Goal: Complete application form

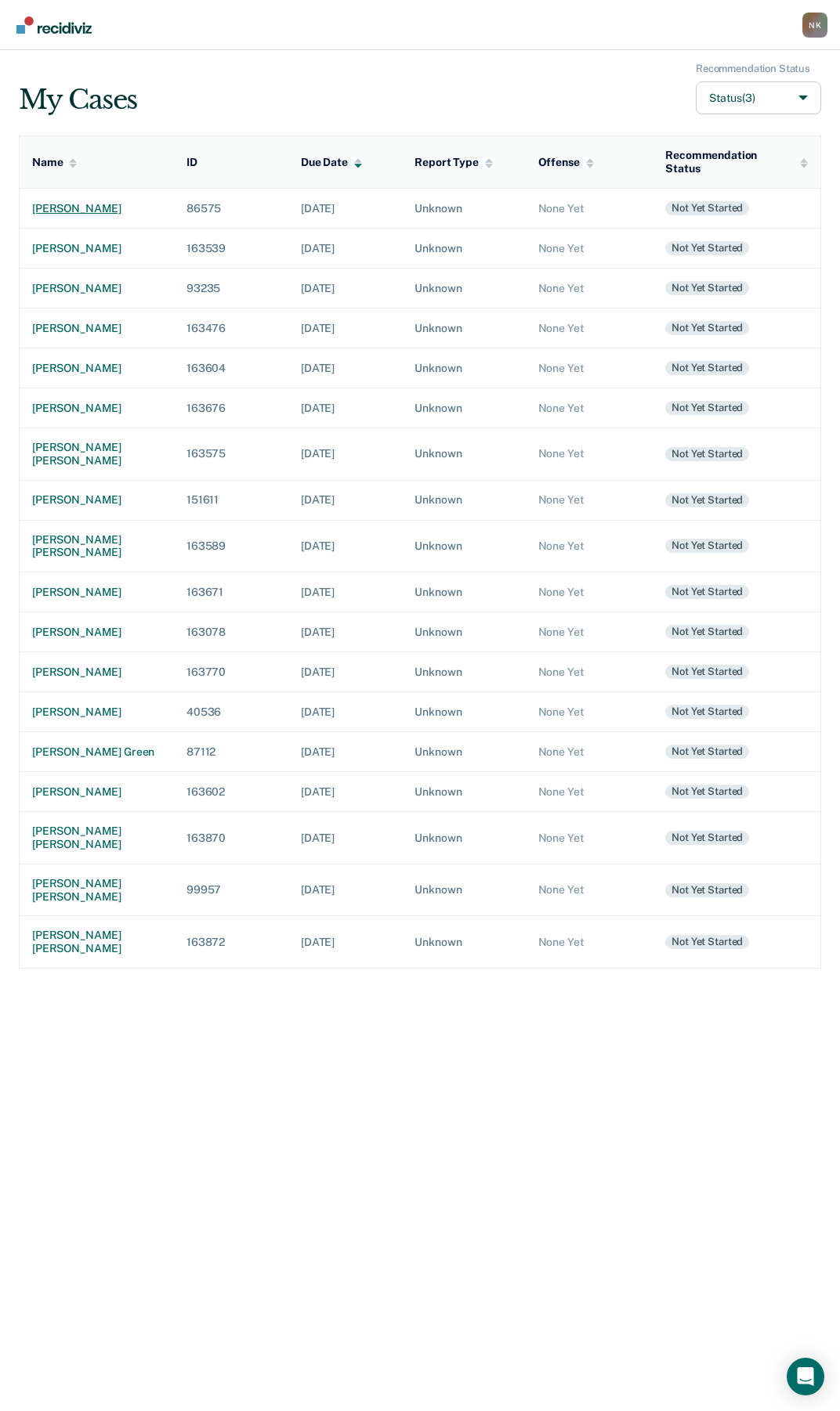
click at [45, 202] on div "[PERSON_NAME]" at bounding box center [96, 209] width 129 height 13
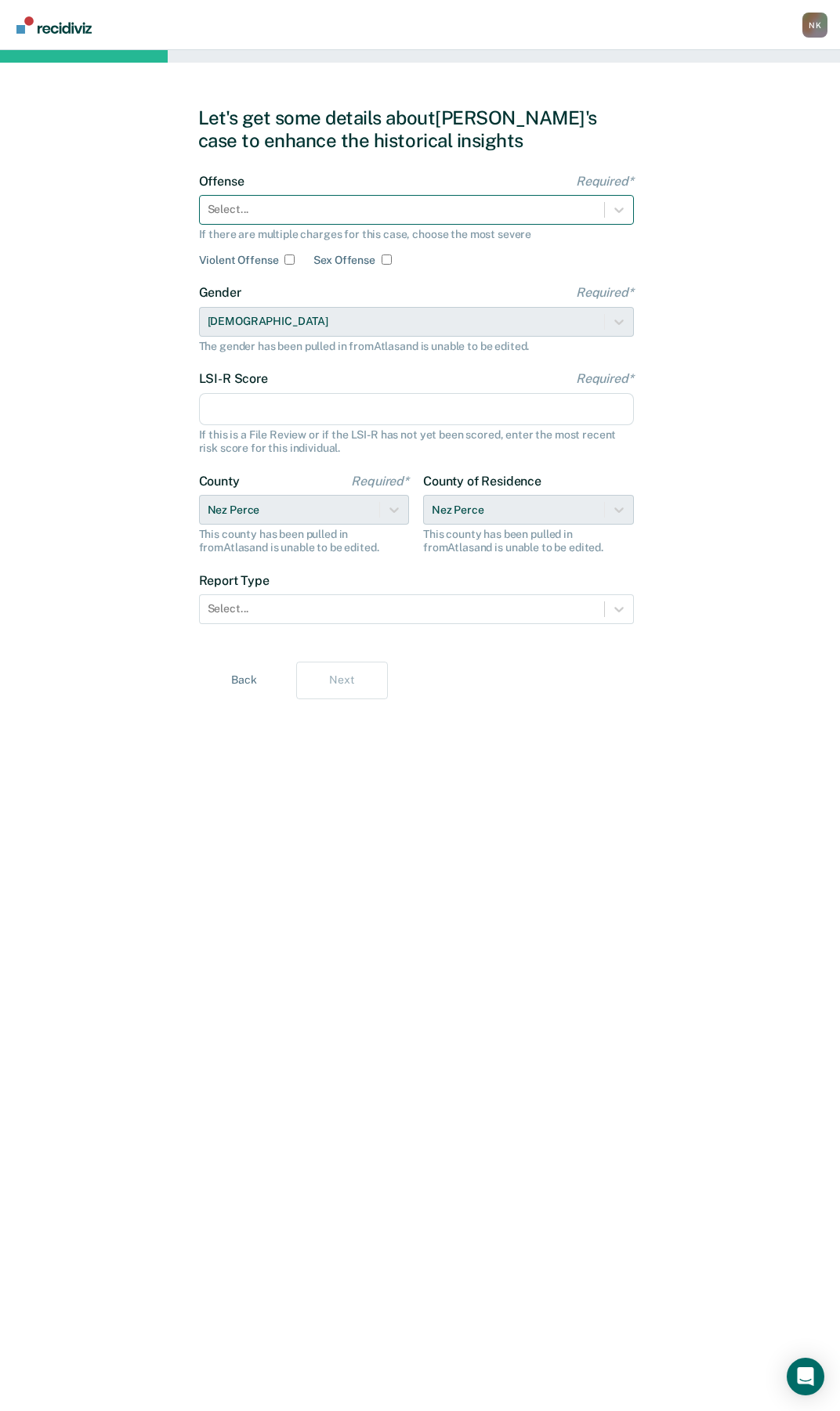
click at [357, 208] on div at bounding box center [402, 209] width 389 height 17
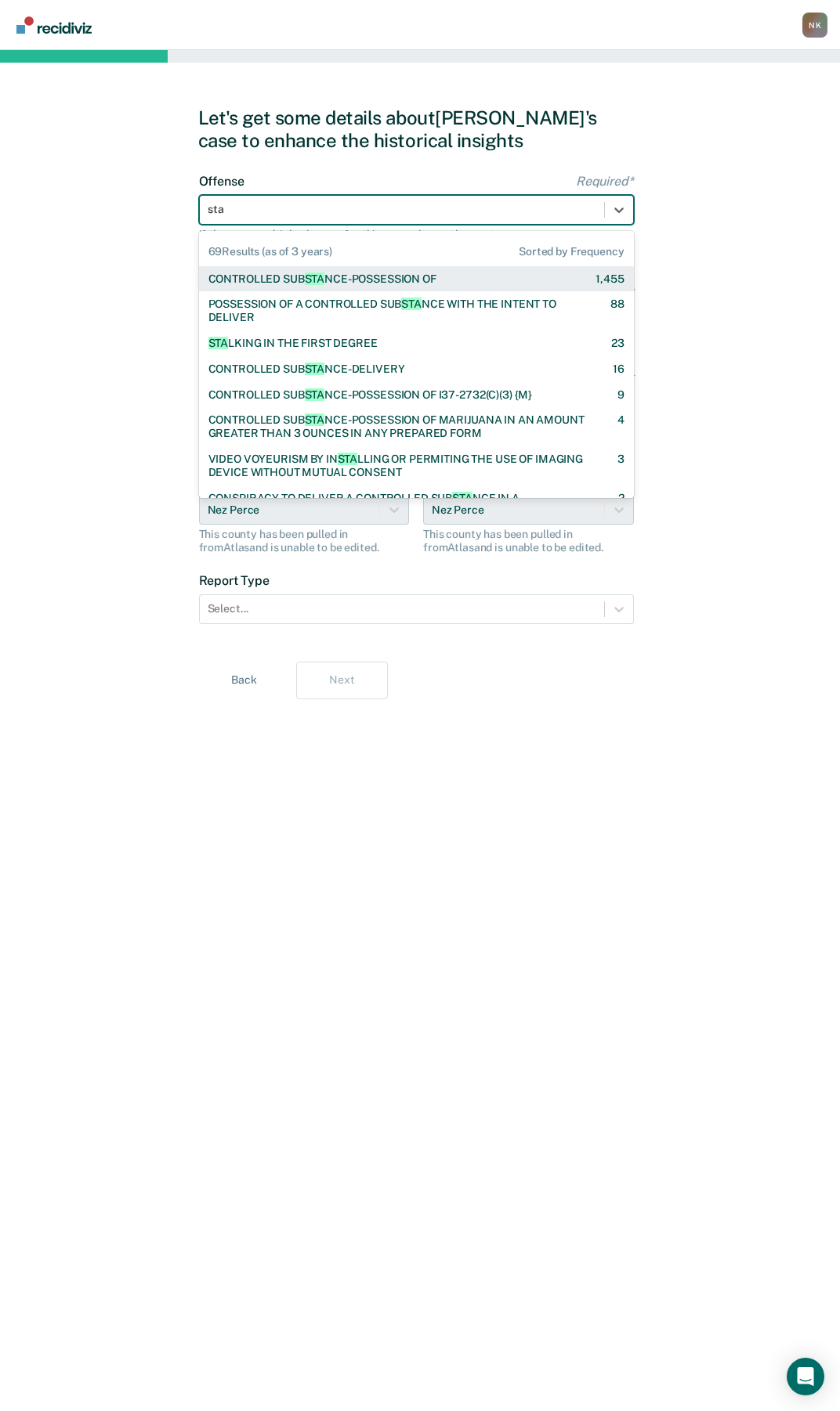
type input "stal"
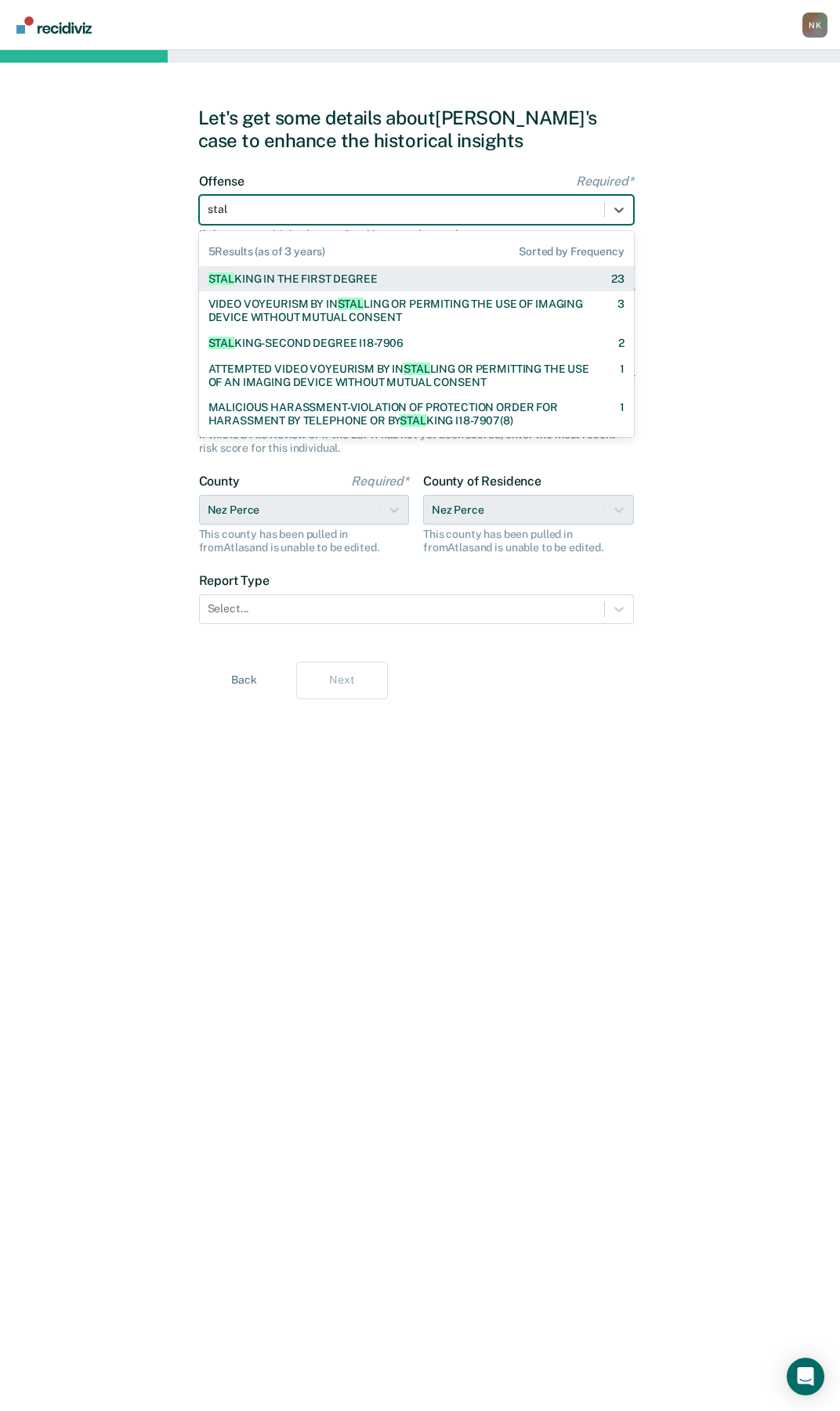
checkbox input "true"
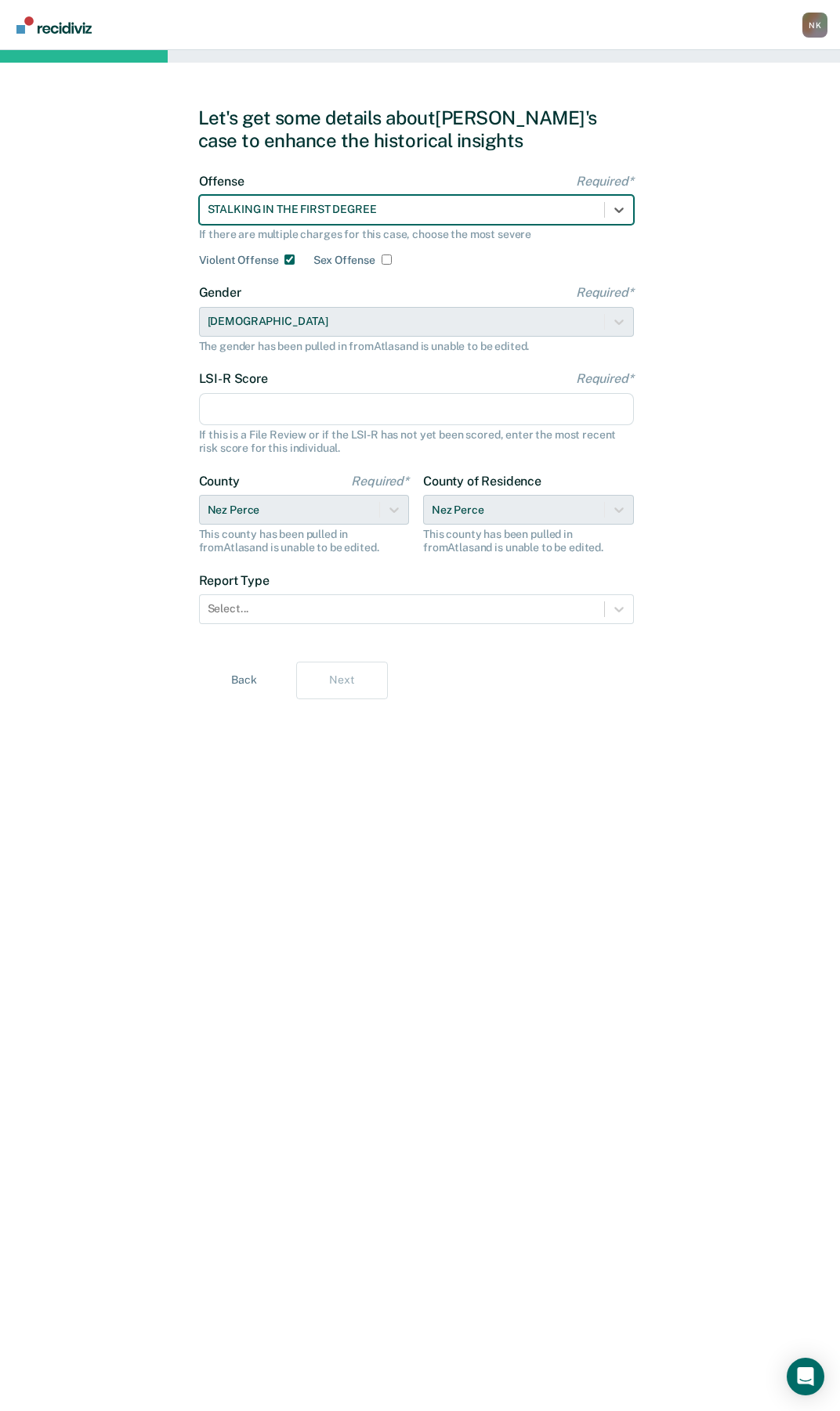
drag, startPoint x: 290, startPoint y: 407, endPoint x: 316, endPoint y: 407, distance: 26.0
click at [290, 407] on input "LSI-R Score Required*" at bounding box center [416, 409] width 435 height 33
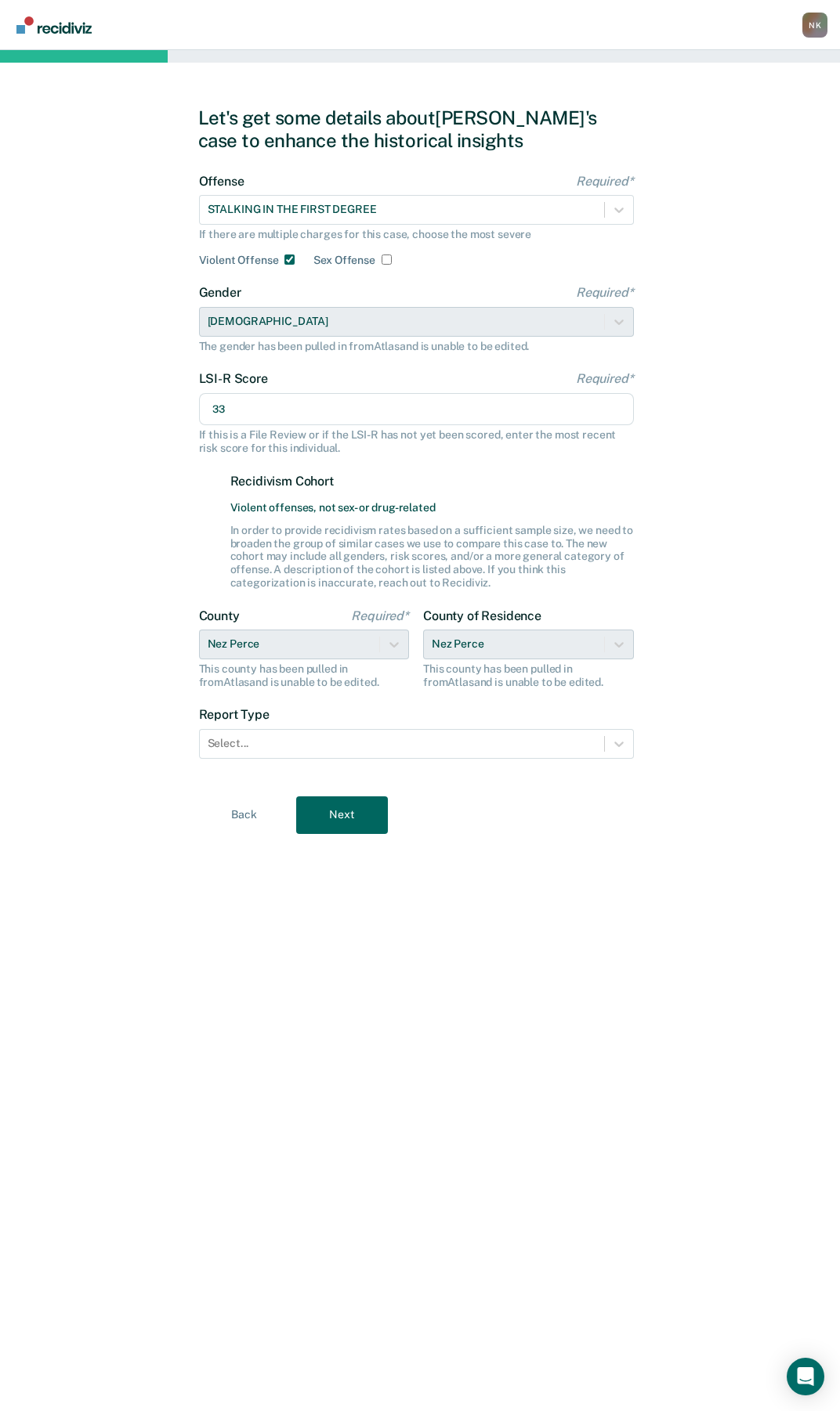
type input "33"
click at [296, 734] on div "Select..." at bounding box center [402, 743] width 405 height 23
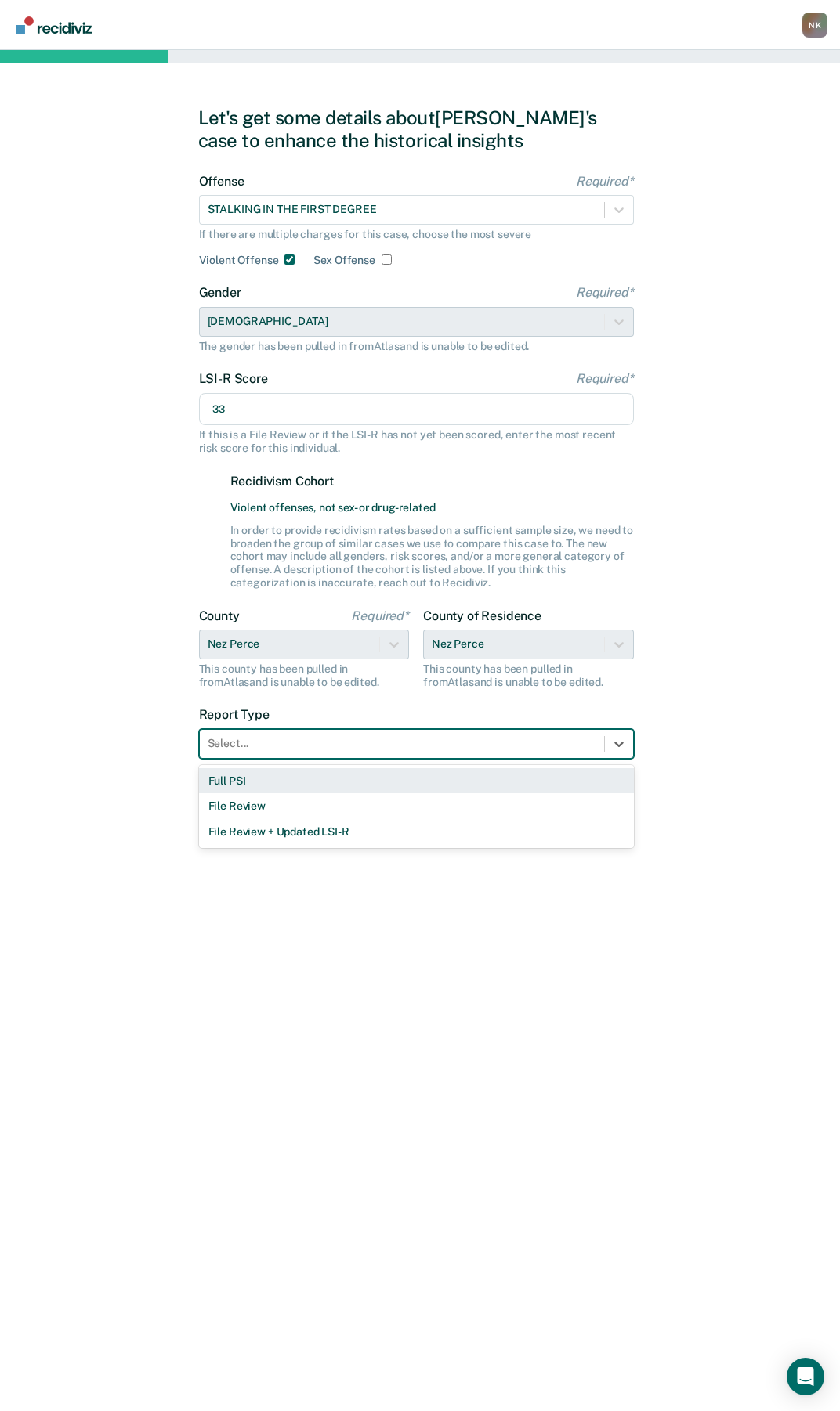
click at [236, 783] on div "Full PSI" at bounding box center [416, 781] width 435 height 26
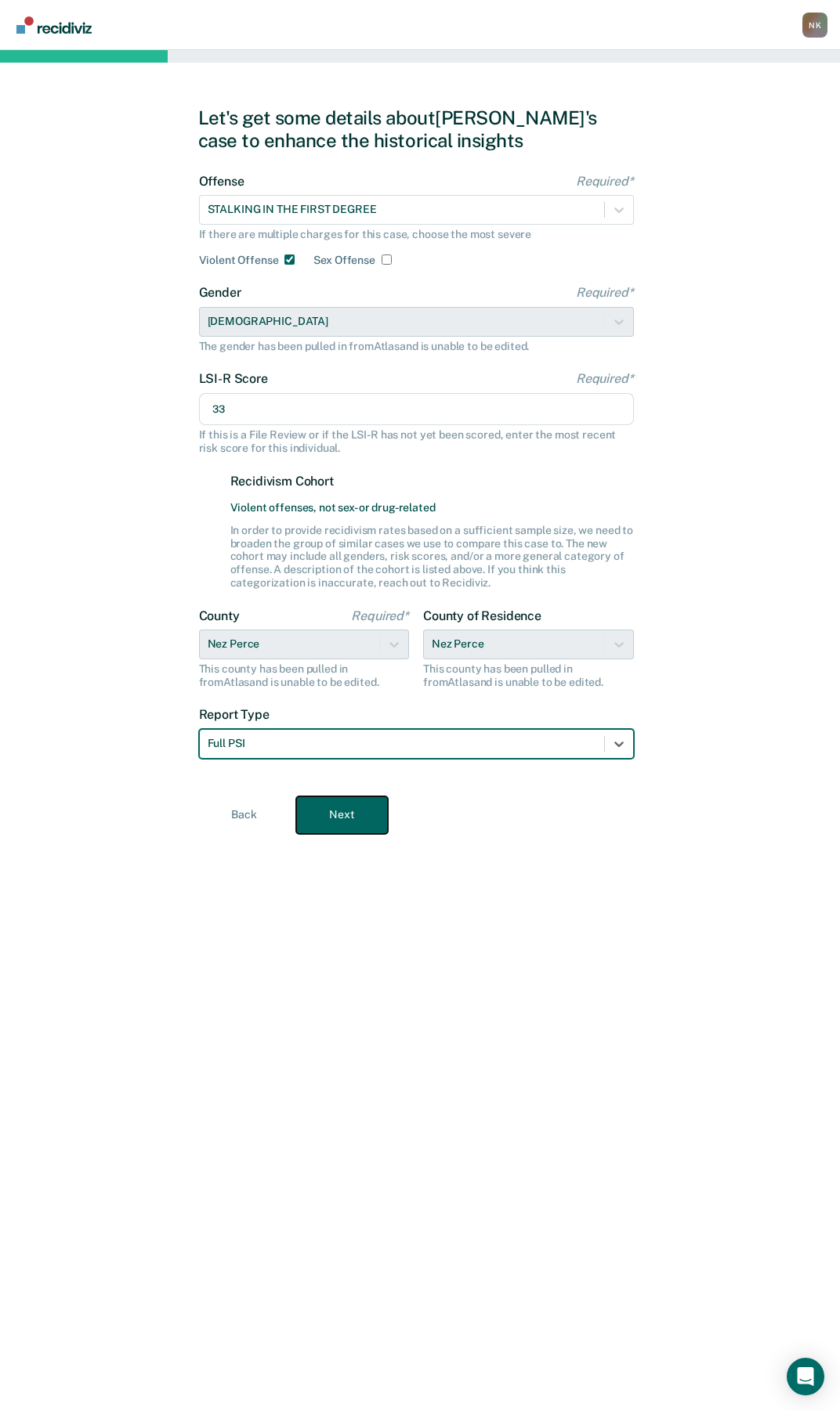
click at [364, 811] on button "Next" at bounding box center [342, 815] width 92 height 37
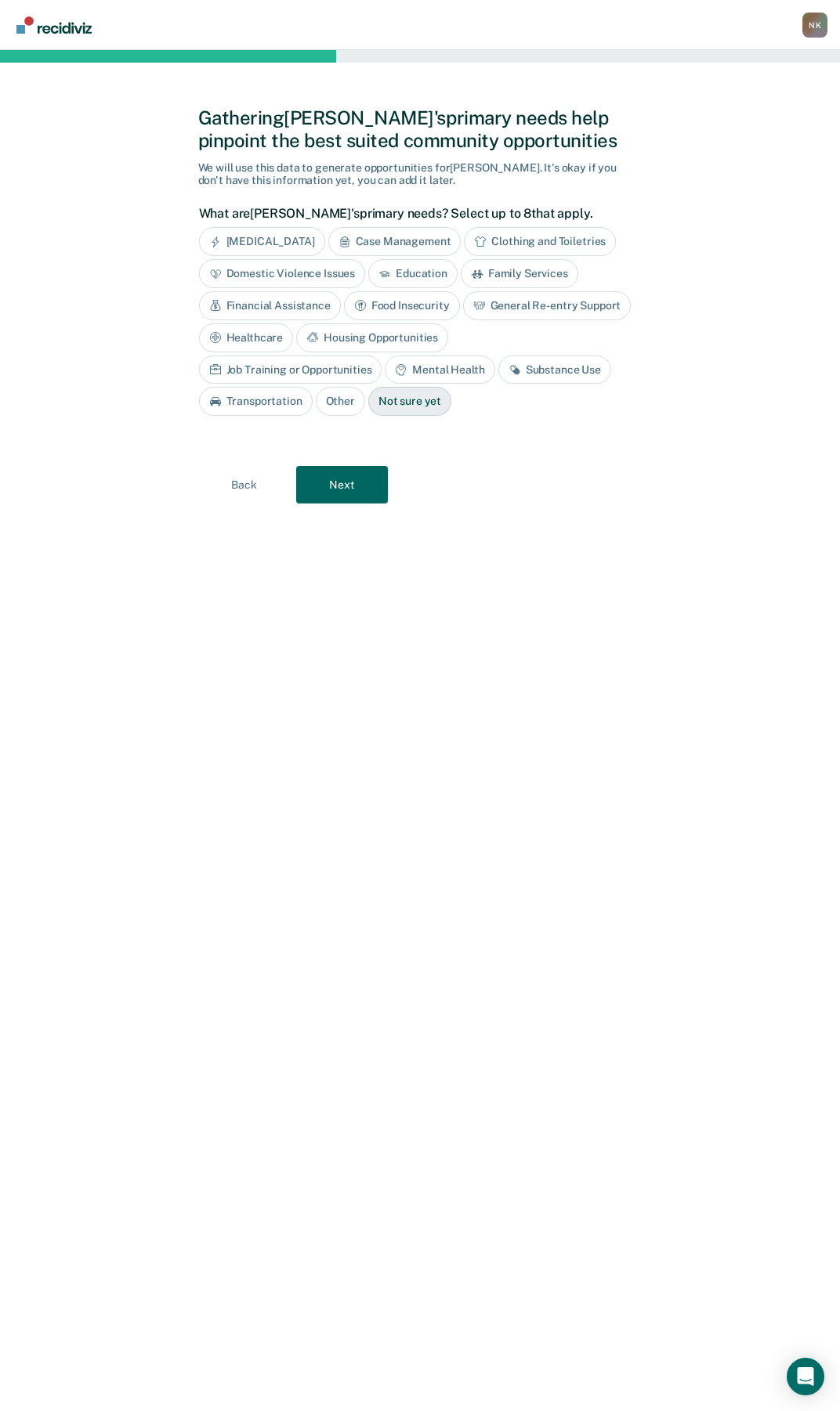
click at [271, 243] on div "[MEDICAL_DATA]" at bounding box center [262, 241] width 126 height 29
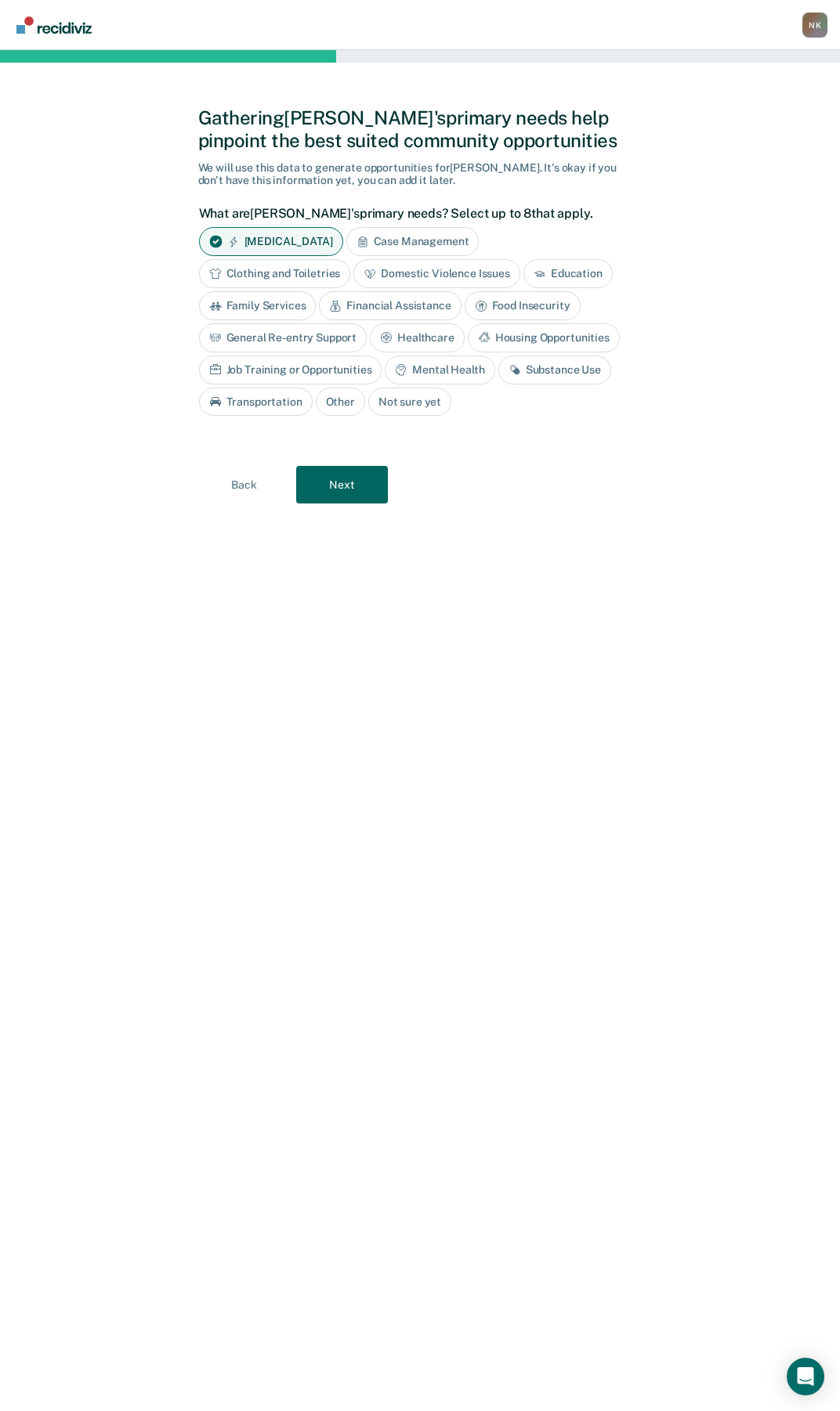
click at [556, 370] on div "Substance Use" at bounding box center [554, 370] width 113 height 29
click at [508, 335] on div "Housing Opportunities" at bounding box center [544, 338] width 152 height 29
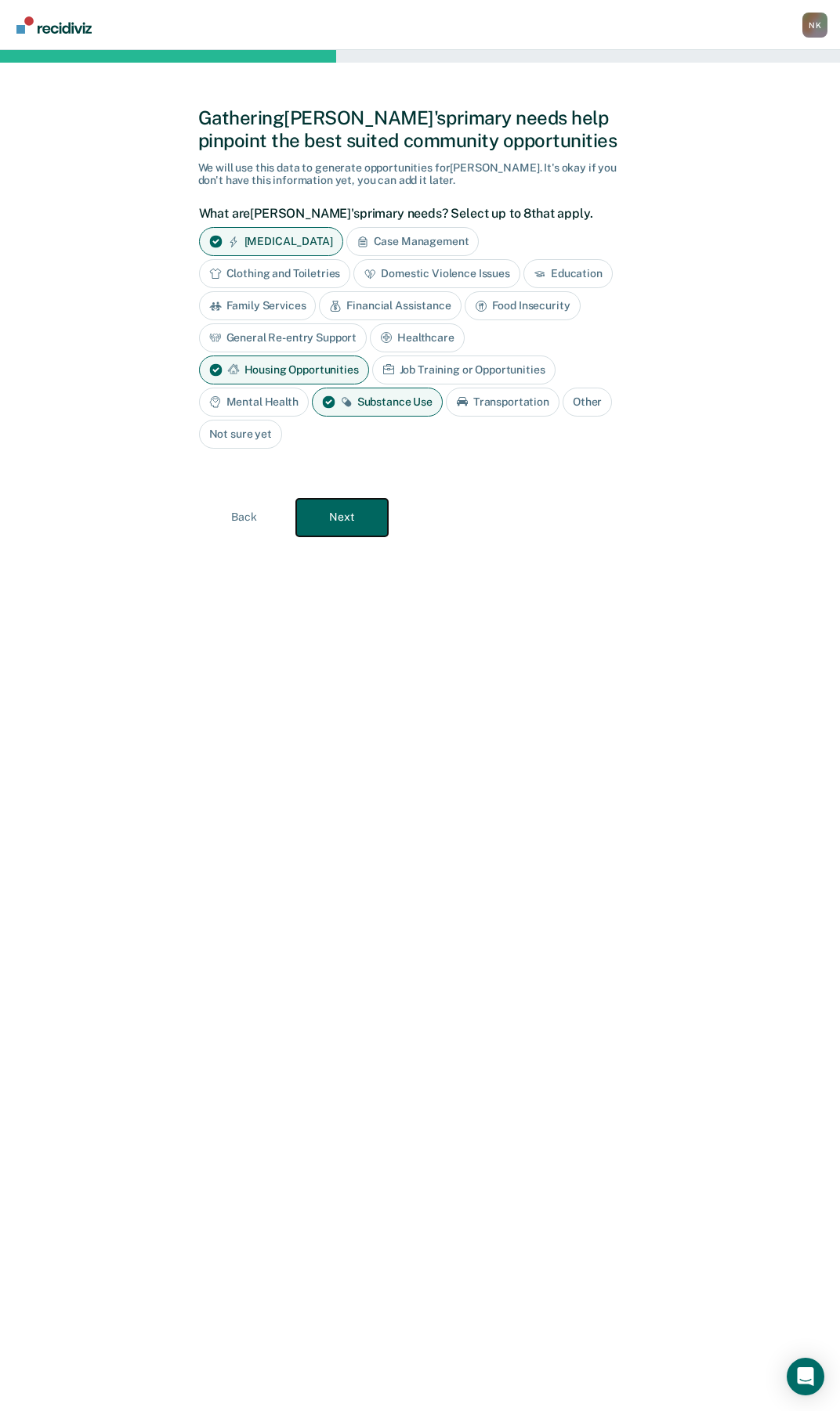
click at [333, 510] on button "Next" at bounding box center [342, 517] width 92 height 37
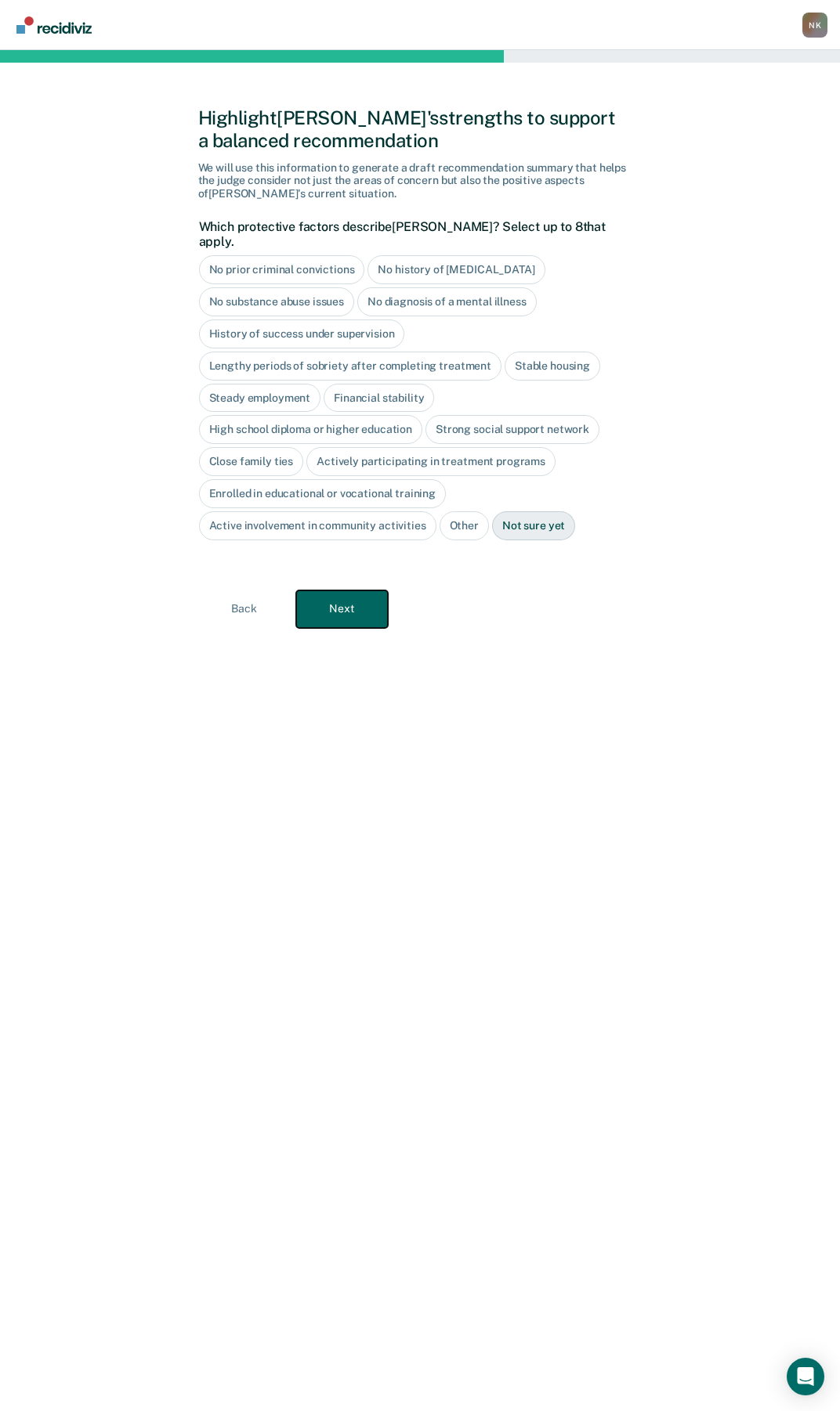
click at [324, 596] on button "Next" at bounding box center [342, 609] width 92 height 37
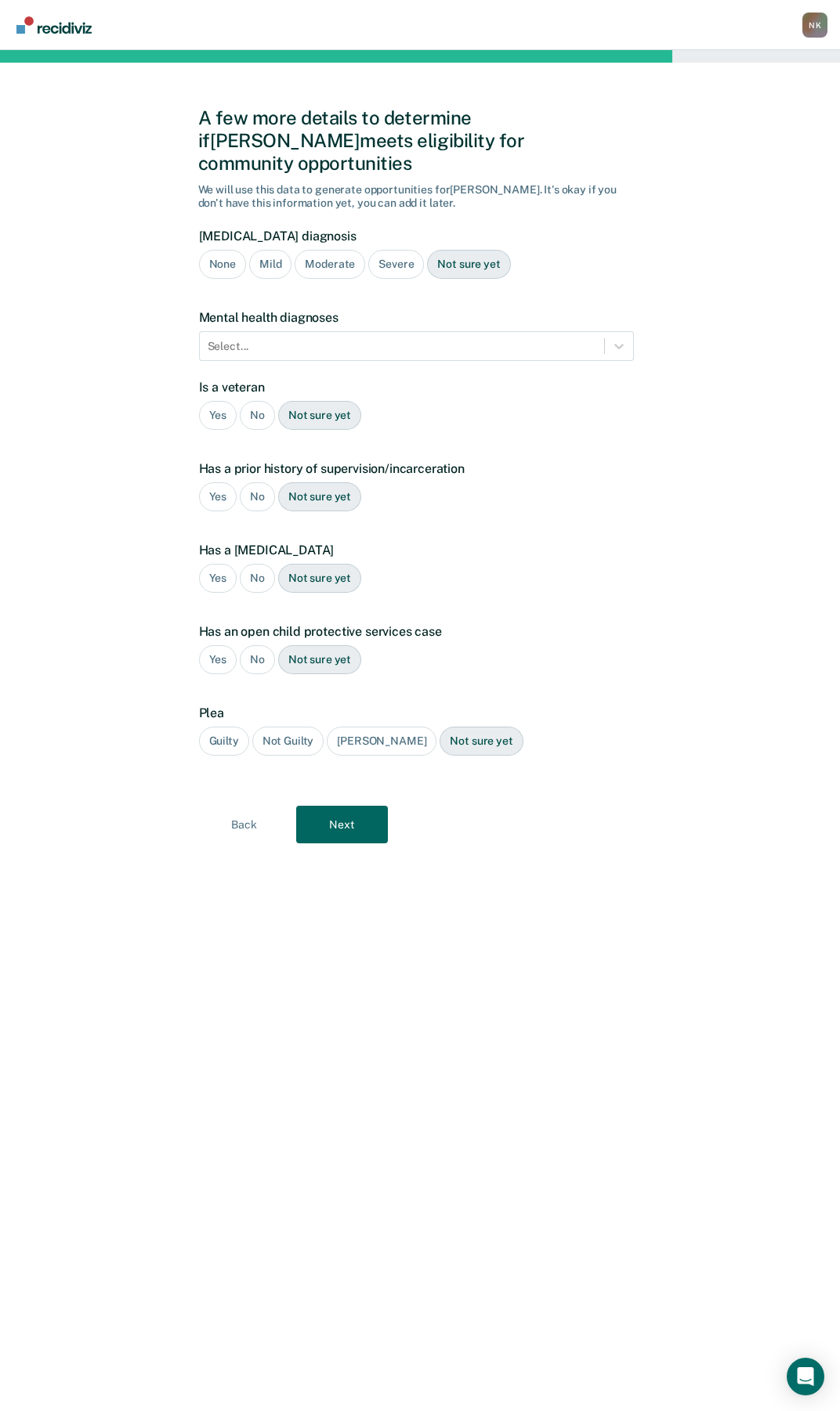
click at [389, 250] on div "Severe" at bounding box center [396, 264] width 56 height 29
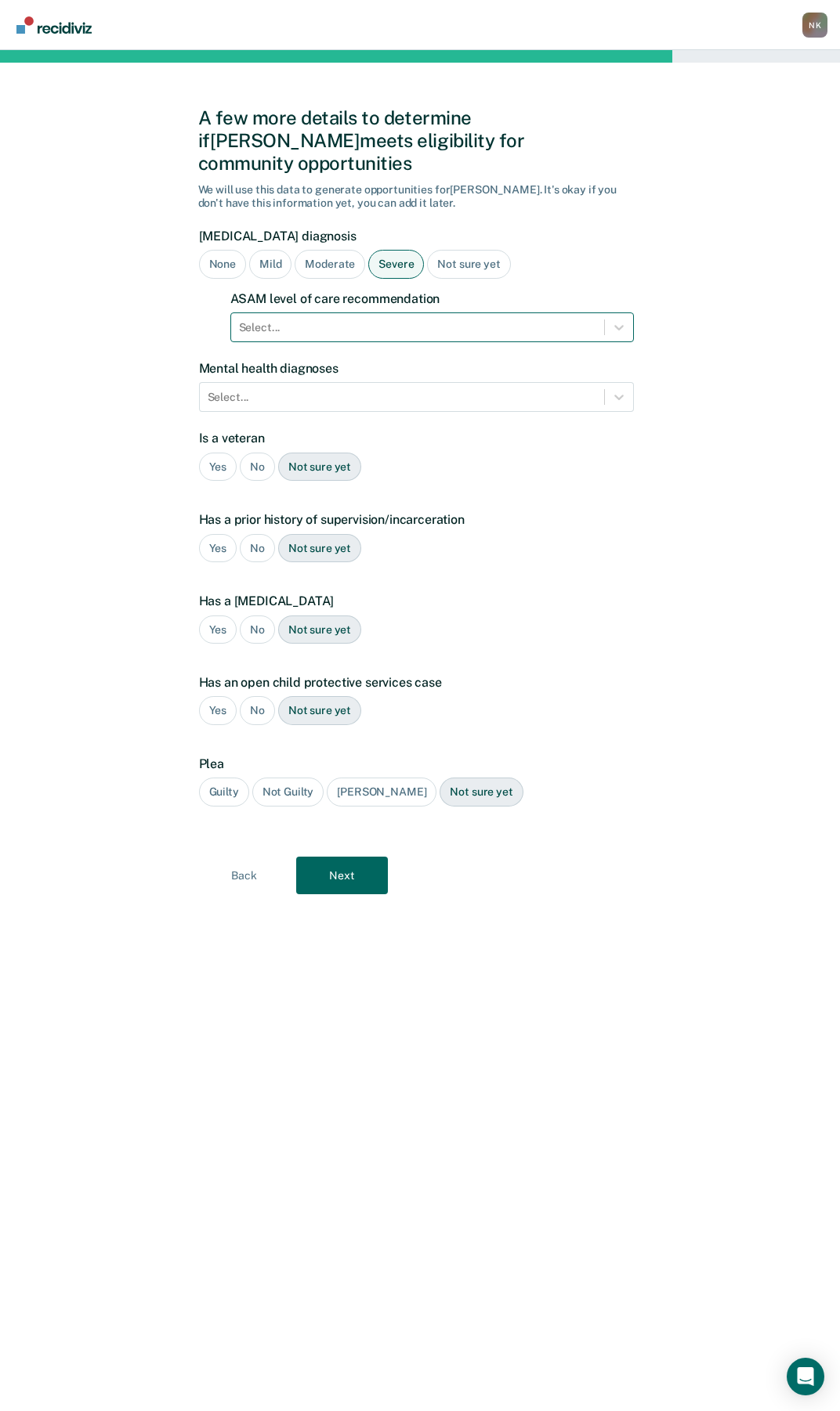
click at [408, 320] on div at bounding box center [417, 328] width 357 height 17
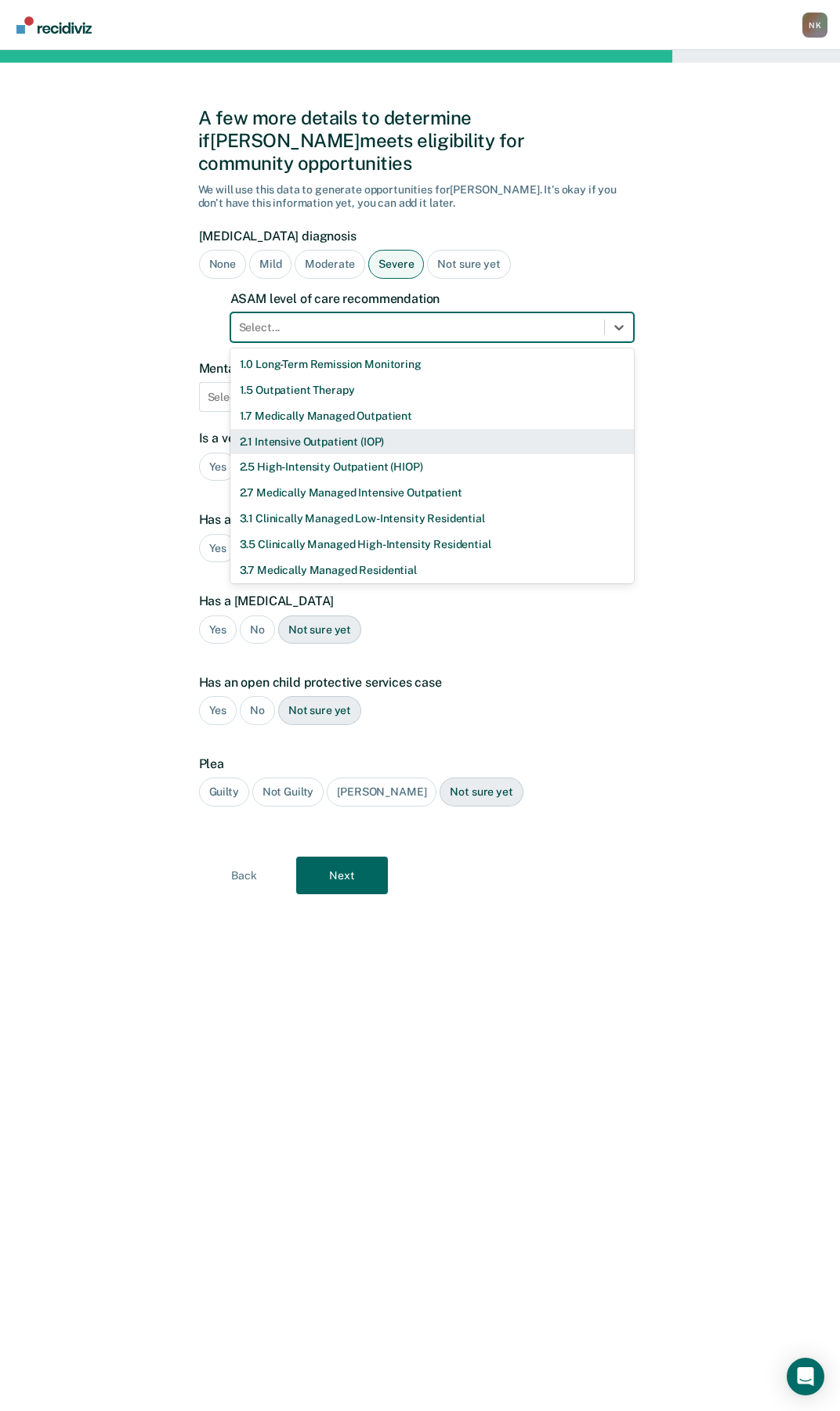
click at [308, 429] on div "2.1 Intensive Outpatient (IOP)" at bounding box center [432, 442] width 404 height 26
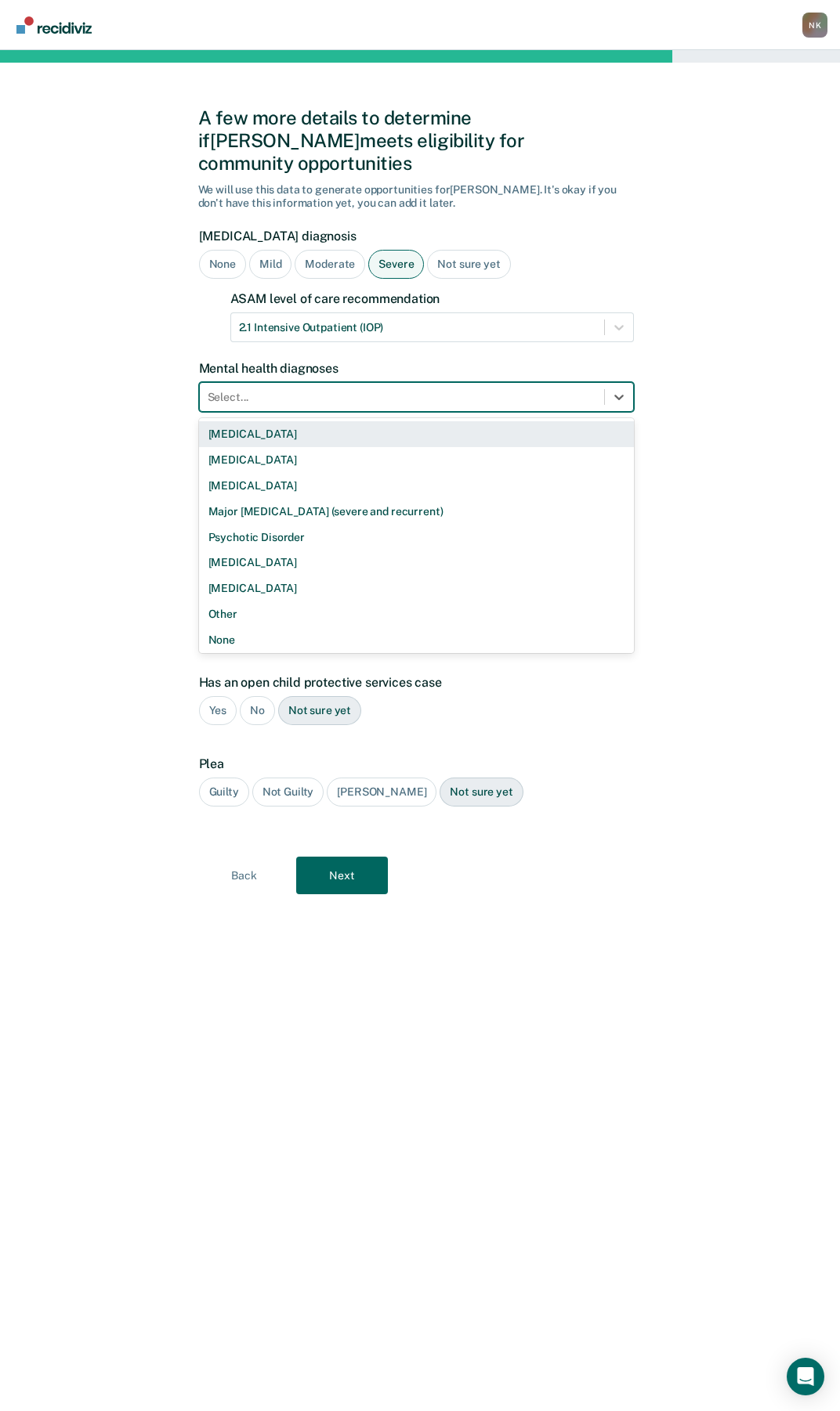
click at [584, 389] on div at bounding box center [402, 397] width 389 height 17
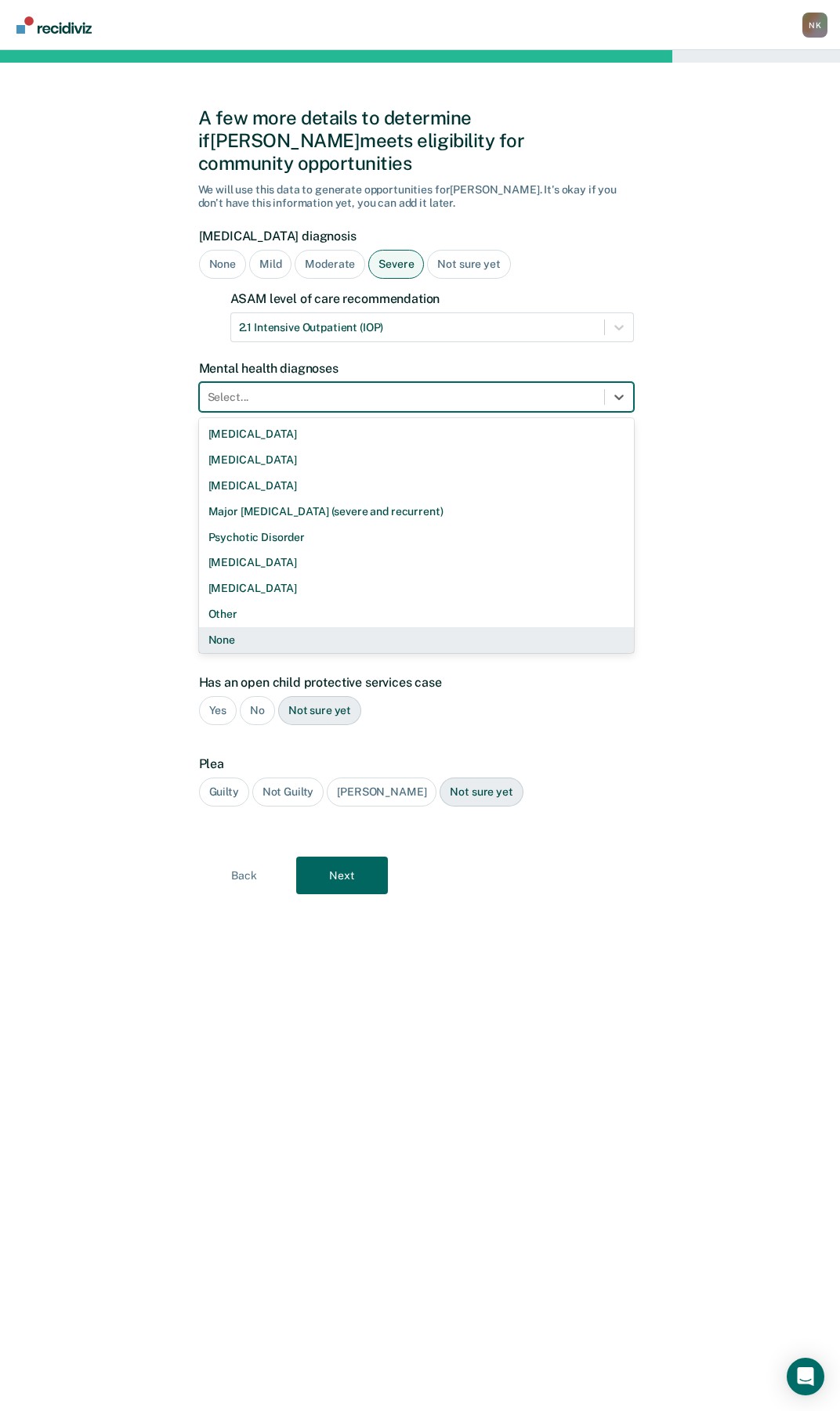
click at [255, 627] on div "None" at bounding box center [416, 640] width 435 height 26
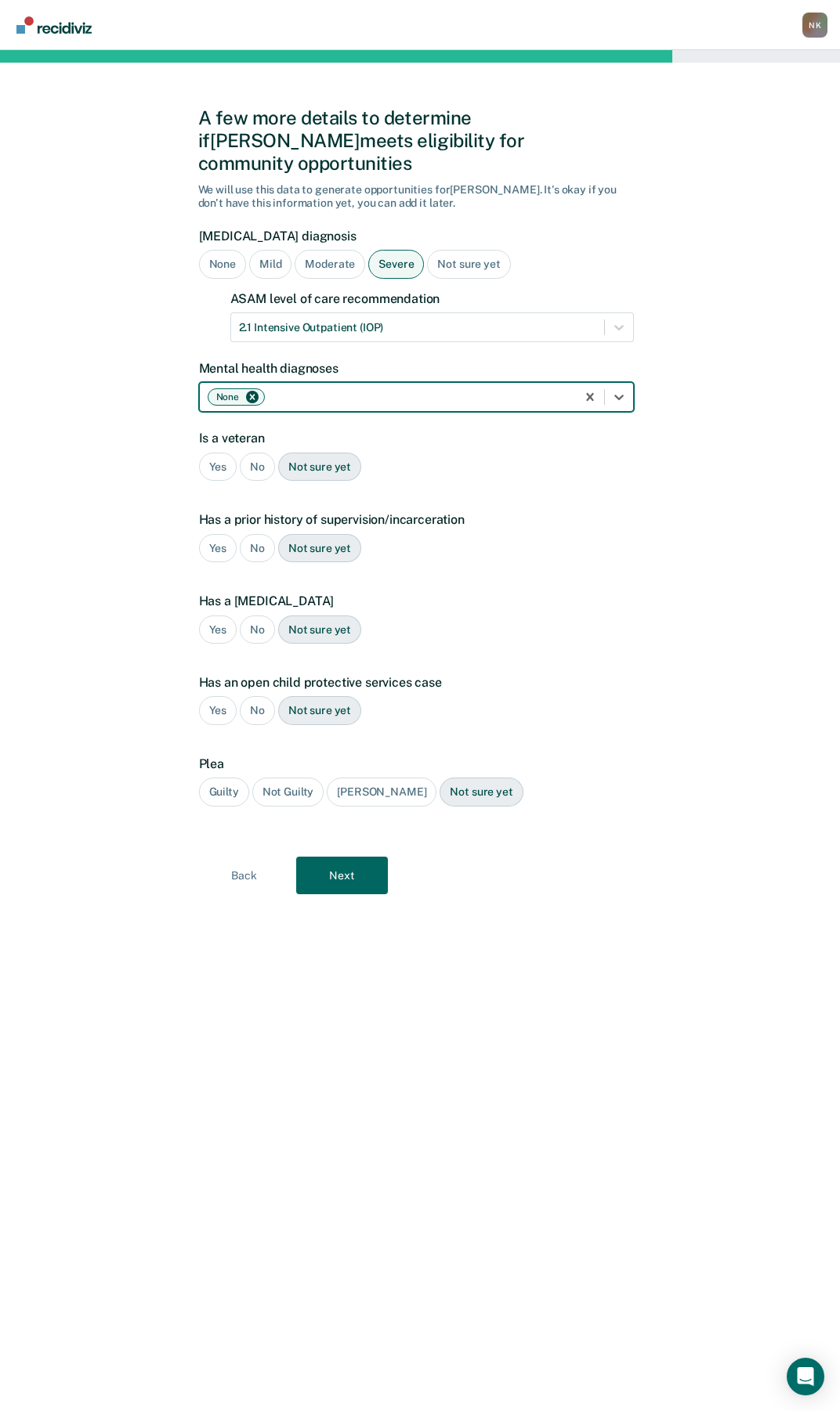
click at [258, 453] on div "No" at bounding box center [257, 467] width 35 height 29
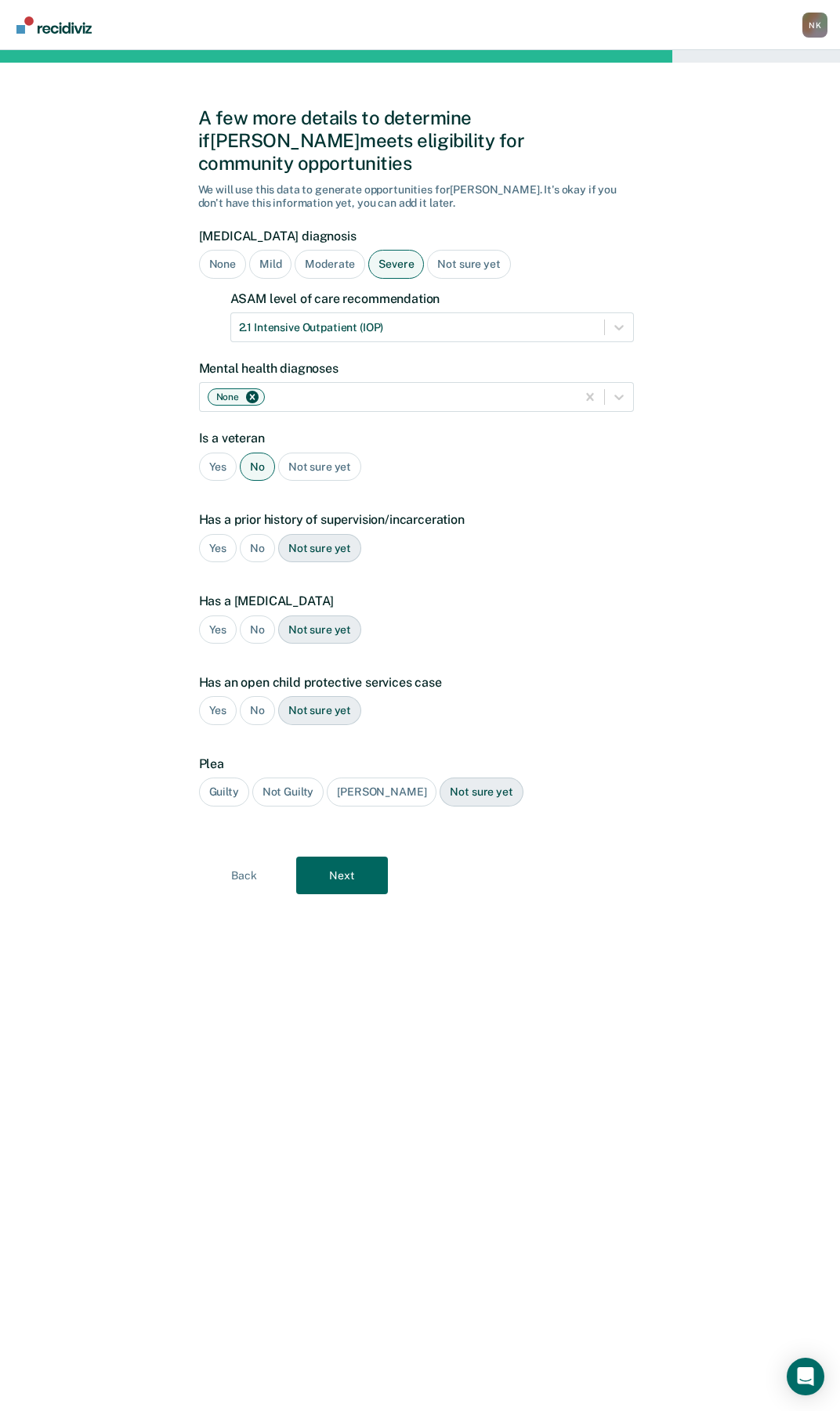
click at [214, 534] on div "Yes" at bounding box center [218, 548] width 38 height 29
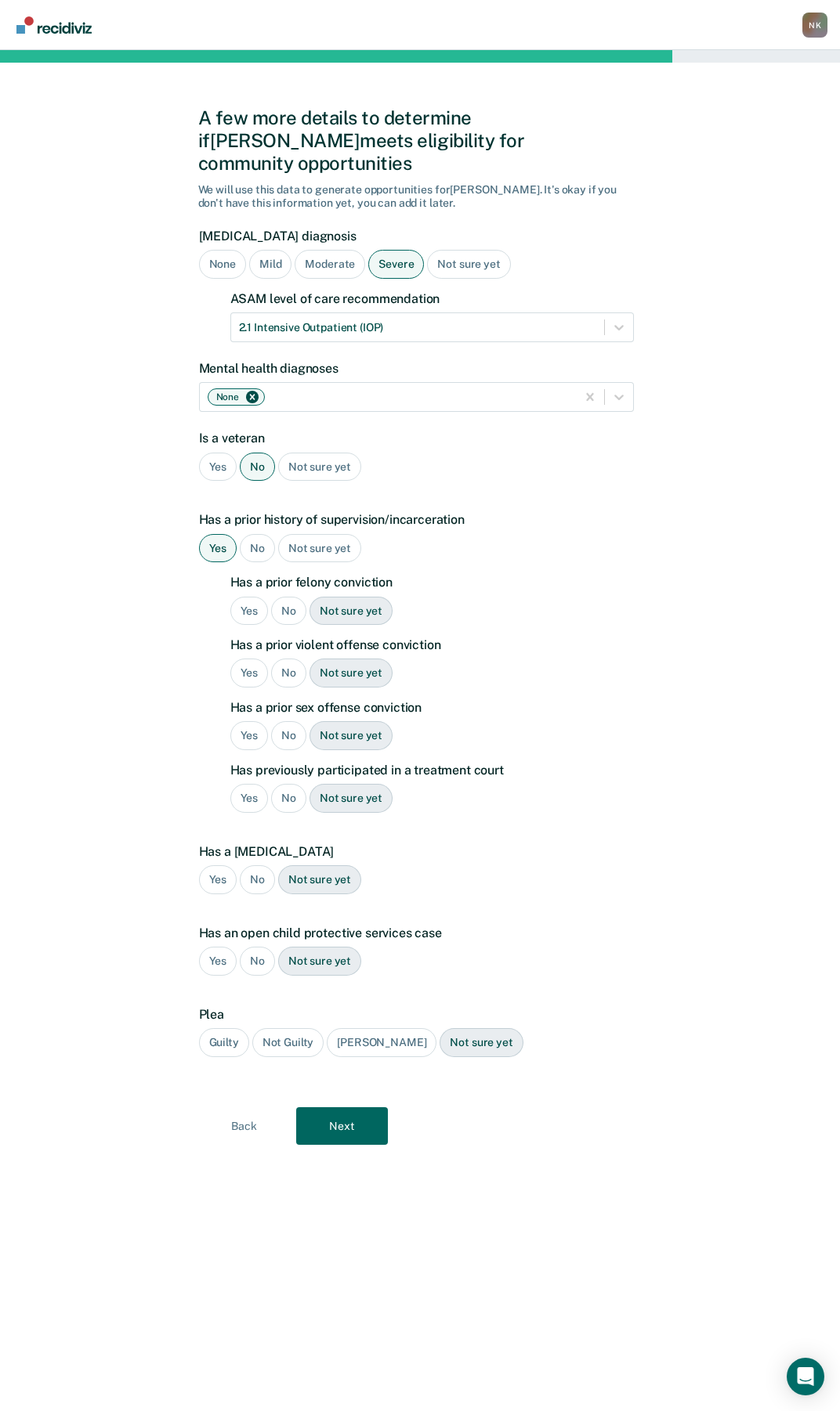
click at [249, 596] on div "Yes" at bounding box center [249, 611] width 38 height 29
click at [241, 658] on div "Yes" at bounding box center [249, 673] width 38 height 29
click at [288, 721] on div "No" at bounding box center [289, 735] width 35 height 29
click at [297, 784] on div "No" at bounding box center [289, 798] width 35 height 29
click at [255, 865] on div "No" at bounding box center [257, 880] width 35 height 29
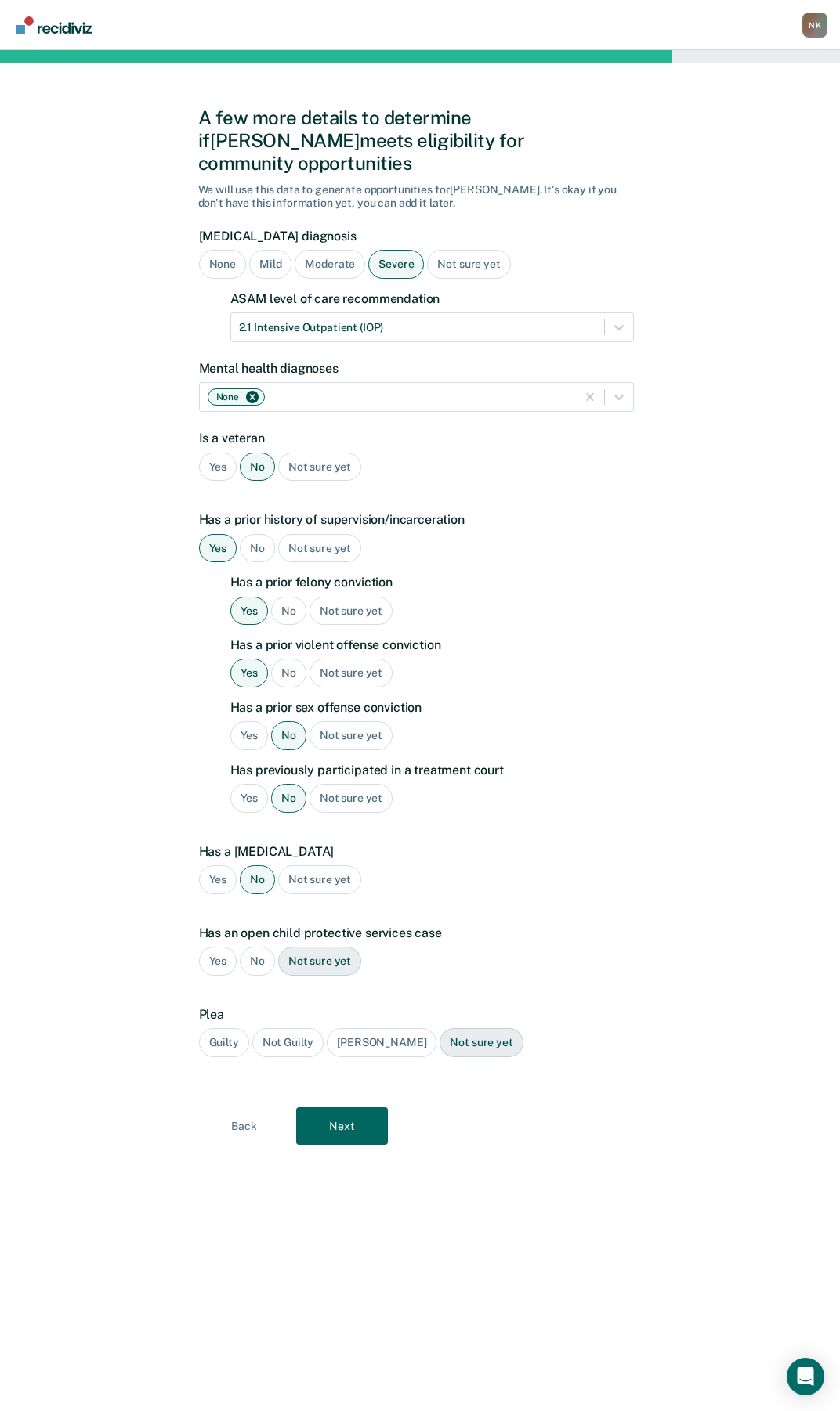
click at [259, 947] on div "No" at bounding box center [257, 961] width 35 height 29
click at [219, 1029] on div "Guilty" at bounding box center [224, 1043] width 50 height 29
click at [361, 1107] on button "Next" at bounding box center [342, 1125] width 92 height 37
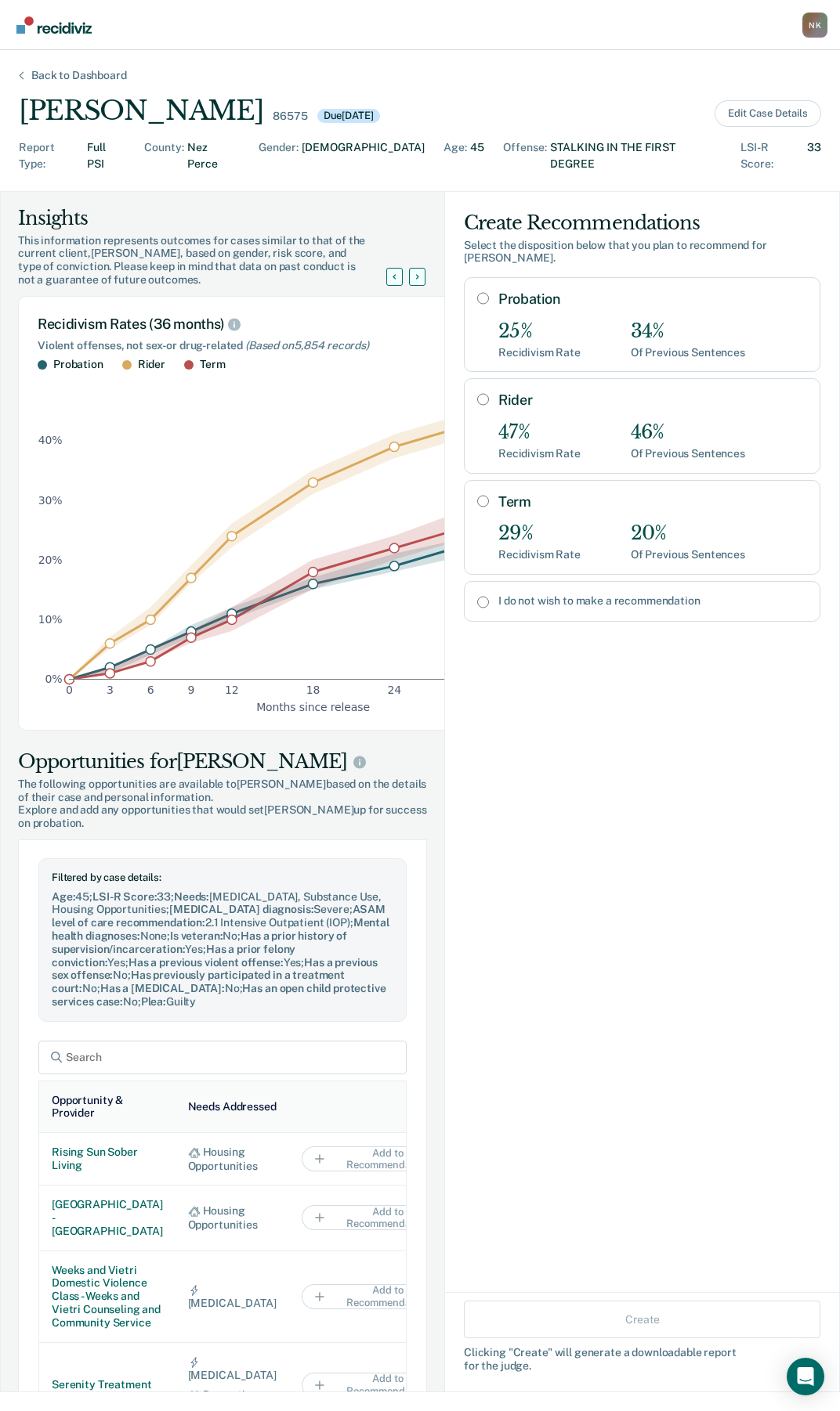
click at [477, 393] on input "Rider" at bounding box center [482, 400] width 12 height 13
radio input "true"
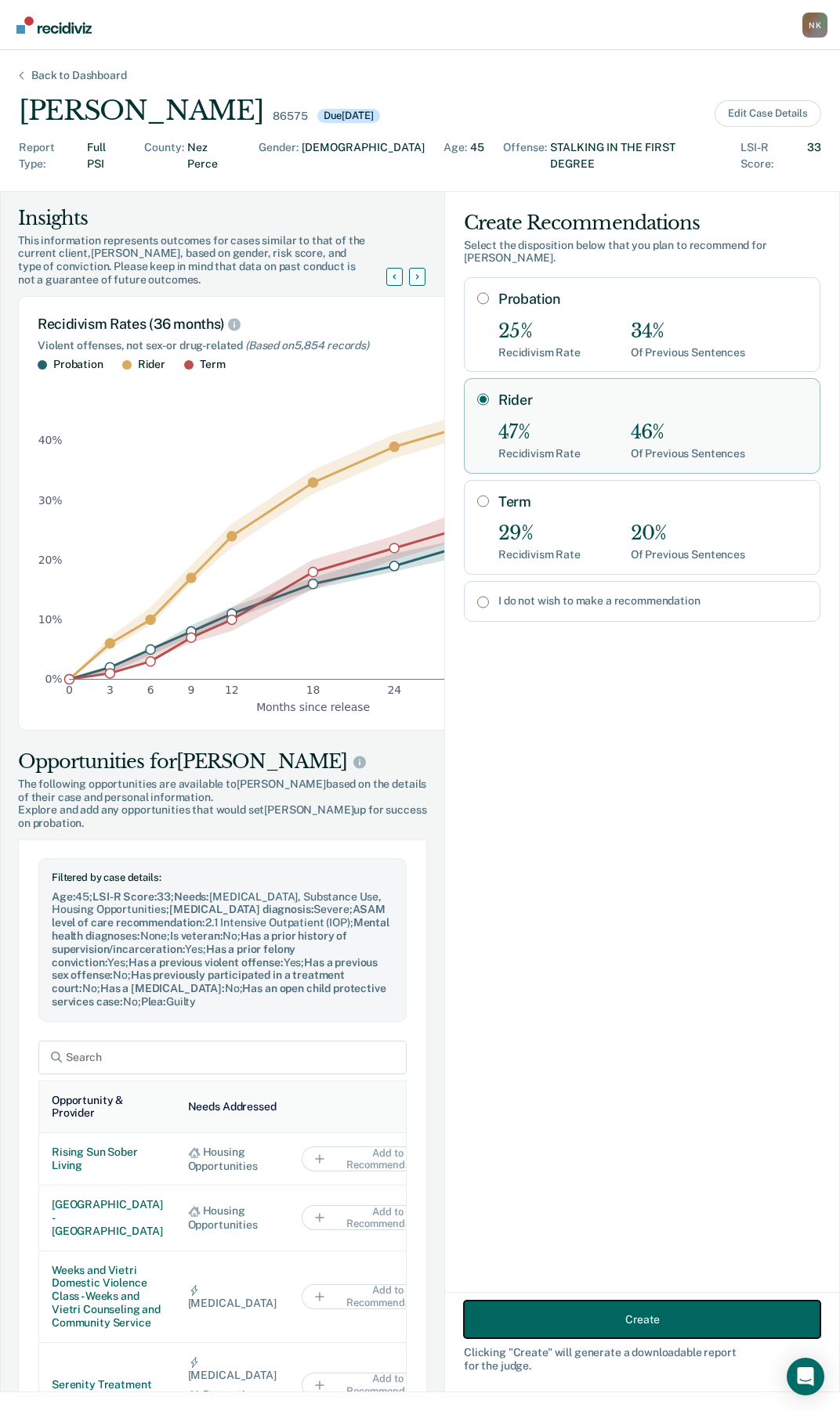
click at [580, 1318] on button "Create" at bounding box center [642, 1319] width 356 height 37
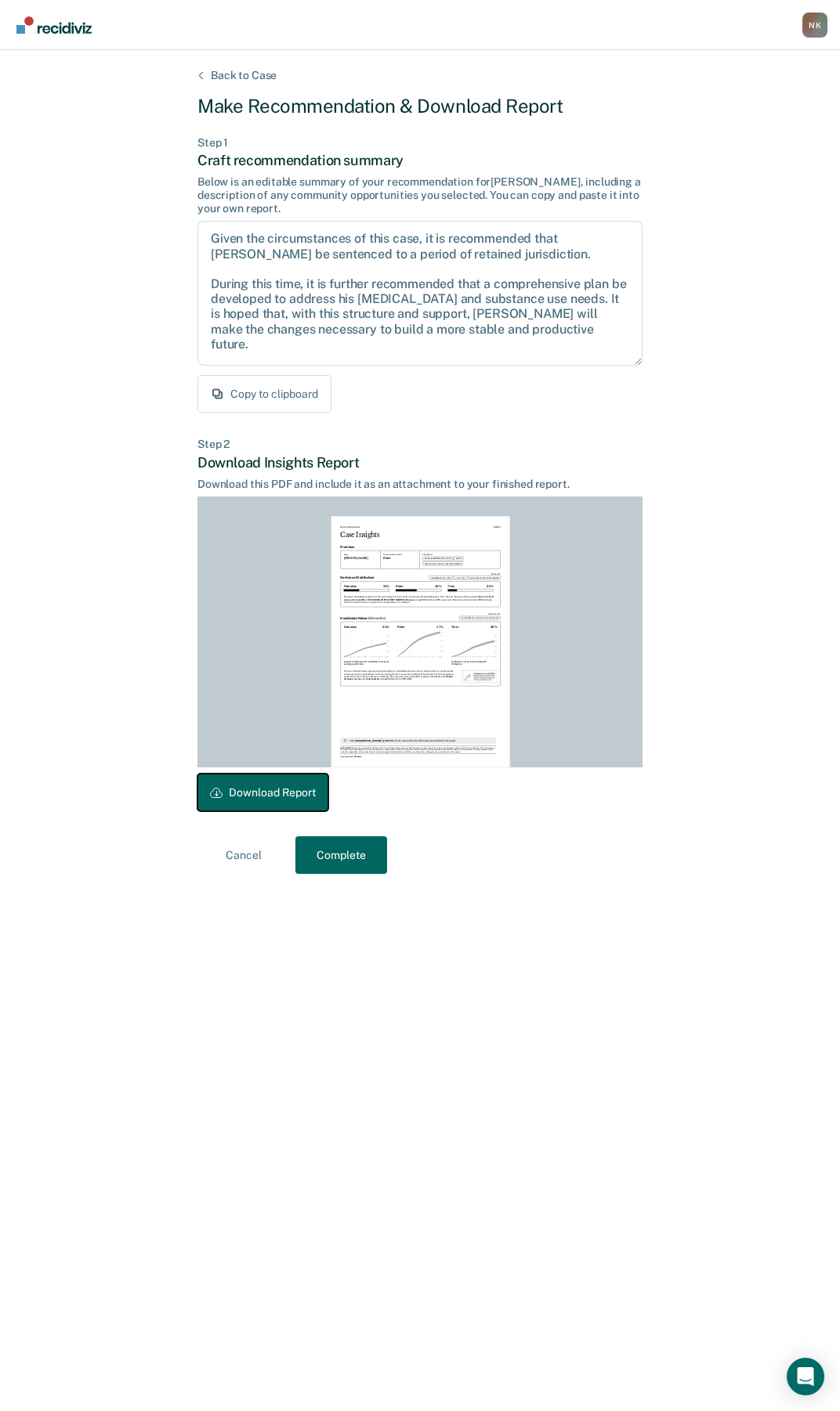
click at [288, 798] on button "Download Report" at bounding box center [263, 792] width 131 height 37
click at [347, 859] on button "Complete" at bounding box center [341, 855] width 92 height 37
